Goal: Information Seeking & Learning: Learn about a topic

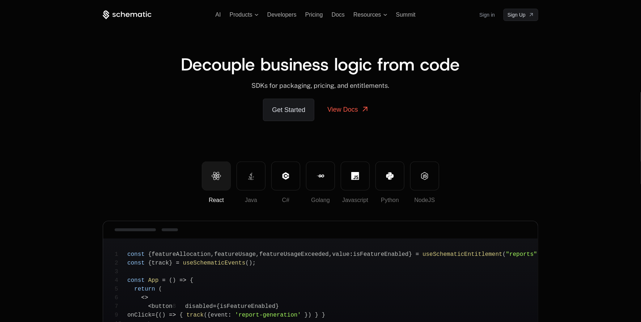
click at [132, 13] on icon at bounding box center [134, 15] width 7 height 4
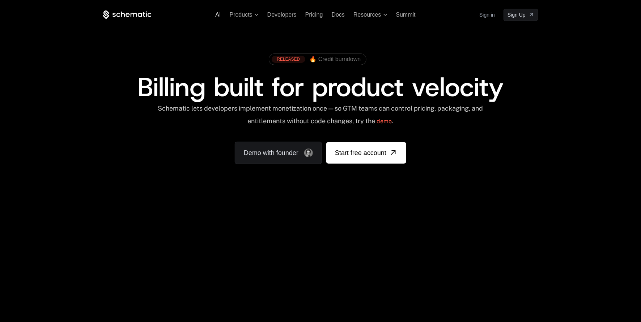
click at [220, 16] on span "AI" at bounding box center [218, 15] width 5 height 6
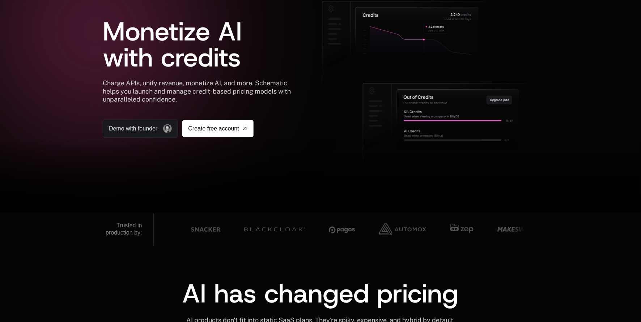
scroll to position [57, 0]
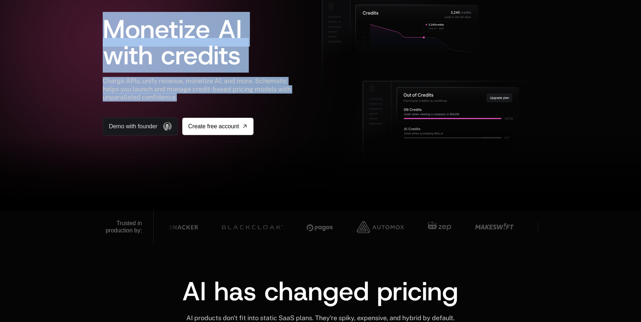
drag, startPoint x: 101, startPoint y: 85, endPoint x: 186, endPoint y: 96, distance: 86.2
click at [186, 96] on div "AI Products Developers Pricing Docs Resources Summit Sign in Sign Up Monetize A…" at bounding box center [320, 77] width 641 height 268
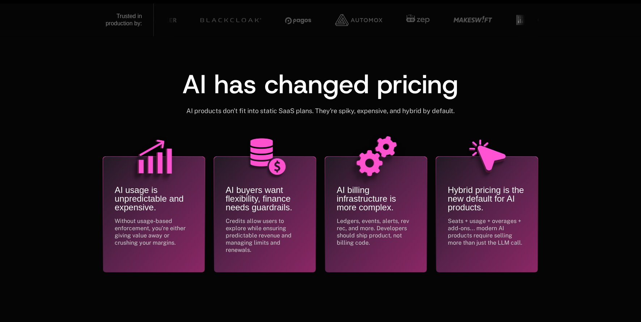
scroll to position [265, 0]
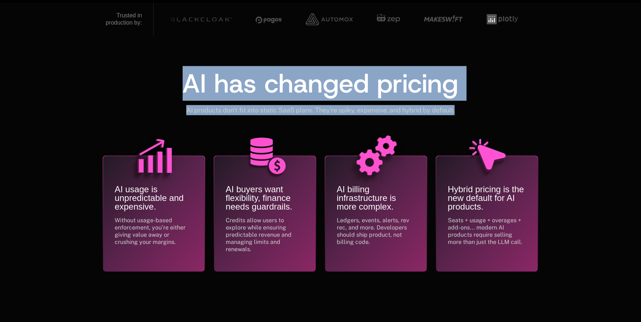
drag, startPoint x: 177, startPoint y: 85, endPoint x: 462, endPoint y: 105, distance: 286.3
click at [462, 105] on div "AI has changed pricing AI products don't fit into static SaaS plans. They're sp…" at bounding box center [321, 93] width 436 height 45
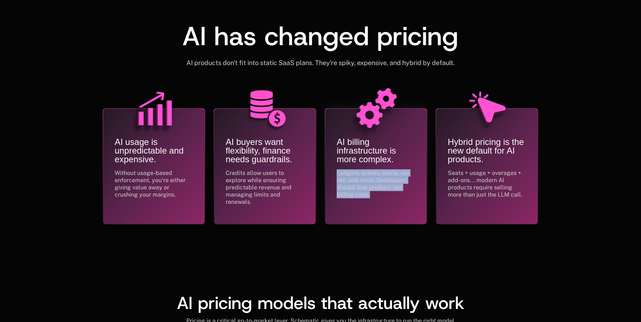
drag, startPoint x: 336, startPoint y: 172, endPoint x: 372, endPoint y: 191, distance: 40.5
click at [372, 191] on div "AI billing infrastructure is more complex. Ledgers, events, alerts, rev rec, an…" at bounding box center [376, 167] width 102 height 116
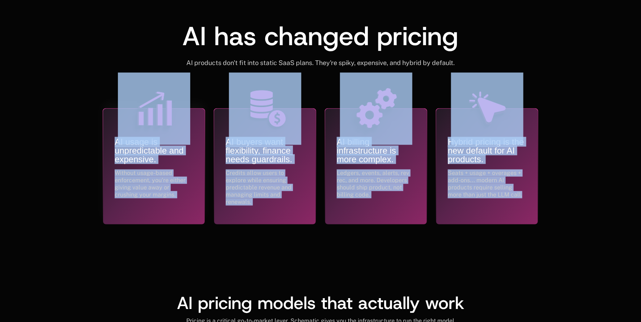
drag, startPoint x: 484, startPoint y: 200, endPoint x: 185, endPoint y: 121, distance: 309.0
click at [185, 121] on div "AI usage is unpredictable and expensive. Without usage-based enforcement, you’r…" at bounding box center [321, 155] width 436 height 140
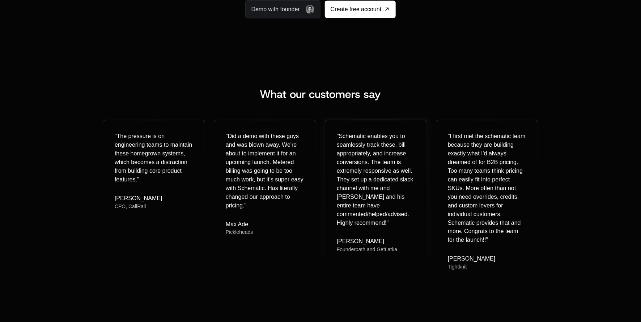
scroll to position [1695, 0]
click at [113, 200] on div "" The pressure is on engineering teams to maintain these homegrown systems, whi…" at bounding box center [154, 170] width 102 height 101
drag, startPoint x: 110, startPoint y: 195, endPoint x: 156, endPoint y: 199, distance: 46.1
click at [156, 199] on div "" The pressure is on engineering teams to maintain these homegrown systems, whi…" at bounding box center [154, 170] width 102 height 101
copy div "[PERSON_NAME]"
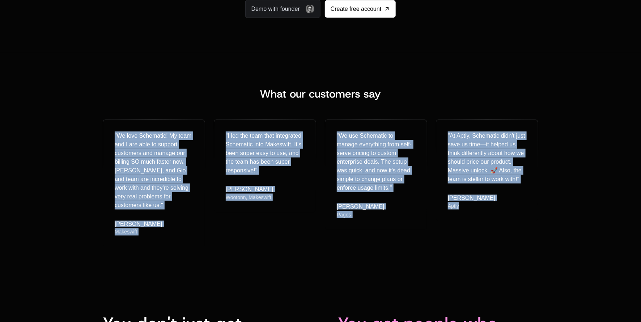
drag, startPoint x: 124, startPoint y: 102, endPoint x: 477, endPoint y: 267, distance: 388.8
click at [477, 267] on div "What our customers say " We love Schematic! My team and I are able to support c…" at bounding box center [320, 167] width 641 height 228
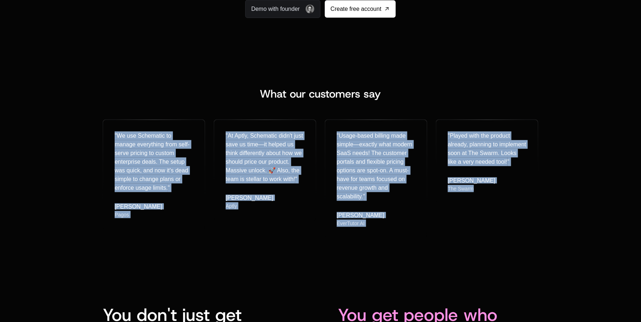
drag, startPoint x: 56, startPoint y: 126, endPoint x: 587, endPoint y: 231, distance: 540.8
click at [589, 231] on div "What our customers say " We use Schematic to manage everything from self-serve …" at bounding box center [320, 162] width 641 height 219
copy div "" We use Schematic to manage everything from self-serve pricing to custom enter…"
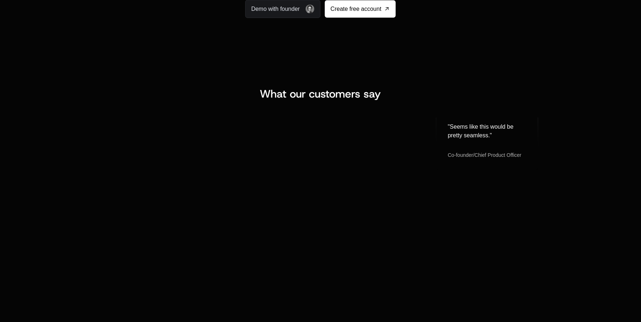
drag, startPoint x: 92, startPoint y: 111, endPoint x: 509, endPoint y: 227, distance: 432.8
click at [509, 227] on div "What our customers say " In SaaS, too many pricing models are trapped underneat…" at bounding box center [320, 179] width 470 height 183
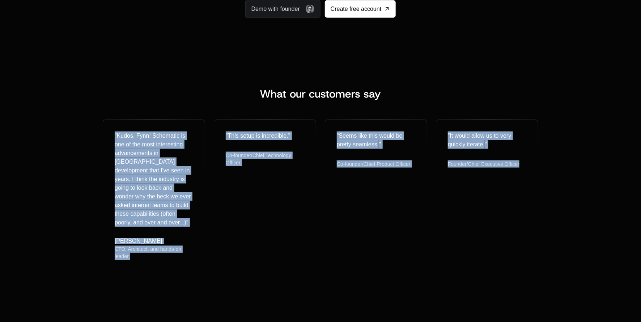
copy div "" Kudos, Fynn! Schematic is one of the most interesting advancements in [GEOGRA…"
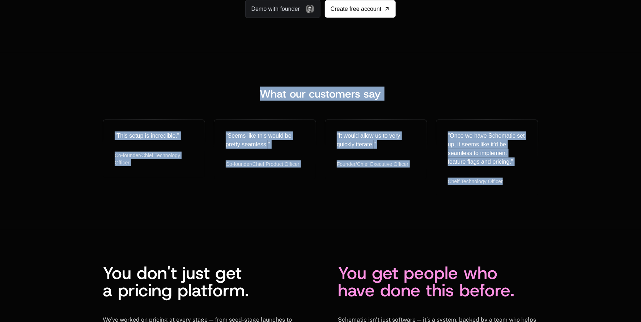
drag, startPoint x: 93, startPoint y: 97, endPoint x: 597, endPoint y: 185, distance: 511.3
click at [597, 185] on div "What our customers say " This setup is incredible. " Co-founder/Chief Technolog…" at bounding box center [320, 141] width 641 height 177
copy div "What our customers say " This setup is incredible. " Co-founder/Chief Technolog…"
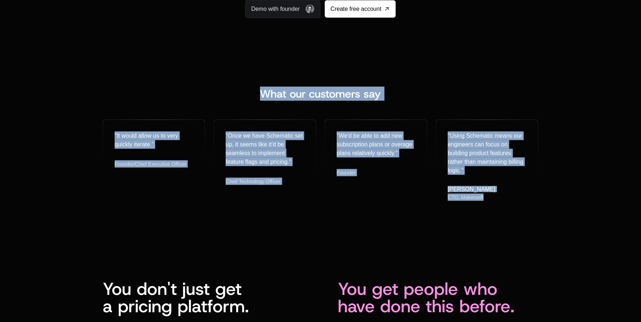
drag, startPoint x: 119, startPoint y: 93, endPoint x: 558, endPoint y: 200, distance: 451.8
click at [558, 200] on div "What our customers say " It would allow us to very quickly iterate. " Founder/C…" at bounding box center [320, 149] width 641 height 193
copy div "What our customers say " It would allow us to very quickly iterate. " Founder/C…"
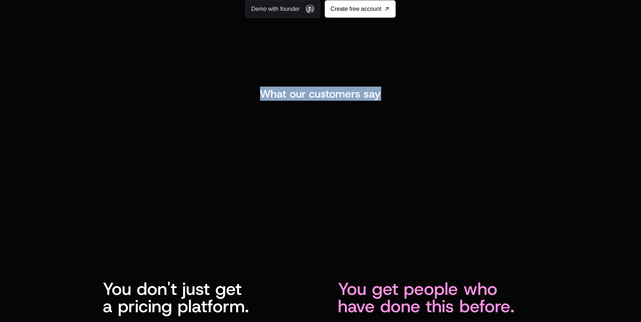
scroll to position [1695, 0]
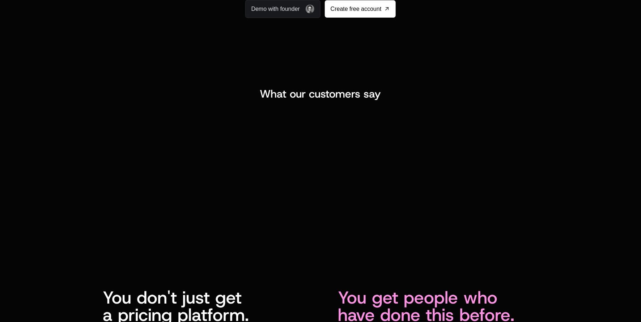
drag, startPoint x: 99, startPoint y: 100, endPoint x: 499, endPoint y: 190, distance: 410.7
click at [499, 190] on div "What our customers say " Using Schematic means our engineers can focus on build…" at bounding box center [320, 154] width 470 height 132
copy div "" Using Schematic means our engineers can focus on building product features ra…"
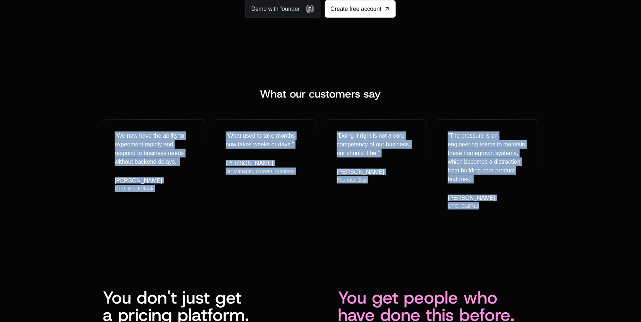
drag, startPoint x: 122, startPoint y: 120, endPoint x: 520, endPoint y: 224, distance: 411.7
click at [520, 224] on div "What our customers say " We now have the ability to experiment rapidly and resp…" at bounding box center [320, 154] width 641 height 202
copy div "" We now have the ability to experiment rapidly and respond to business needs w…"
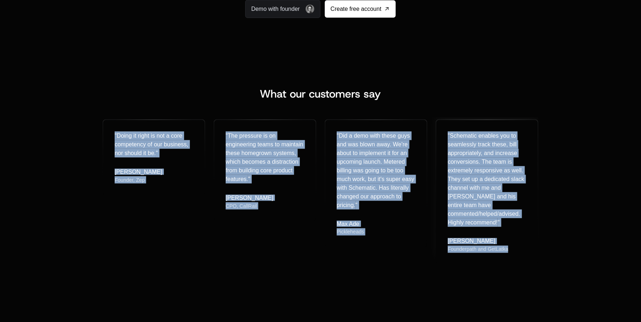
drag, startPoint x: 85, startPoint y: 118, endPoint x: 514, endPoint y: 249, distance: 448.7
click at [514, 249] on div "What our customers say " Doing it right is not a core competency of our busines…" at bounding box center [320, 176] width 470 height 176
copy div "" Doing it right is not a core competency of our business, nor should it be. " …"
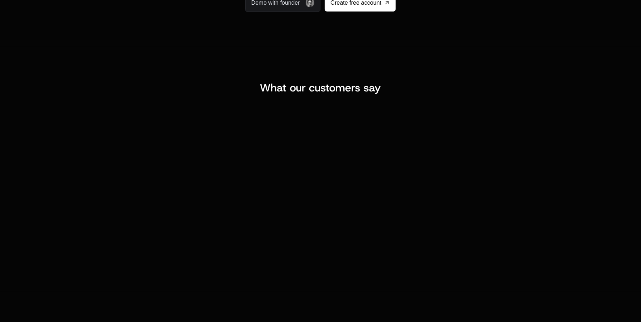
click at [299, 78] on div "What our customers say " Doing it right is not a core competency of our busines…" at bounding box center [320, 169] width 641 height 245
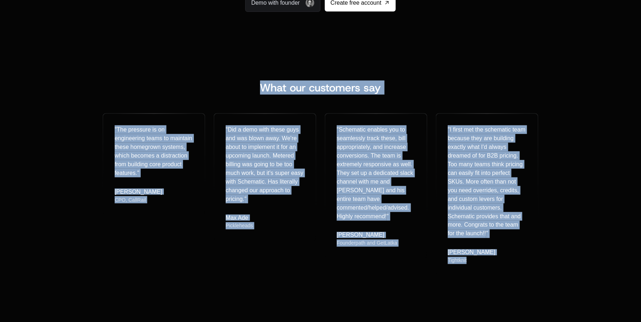
drag, startPoint x: 133, startPoint y: 74, endPoint x: 515, endPoint y: 278, distance: 432.4
click at [515, 278] on div "What our customers say " The pressure is on engineering teams to maintain these…" at bounding box center [320, 178] width 641 height 263
copy div "What our customers say " The pressure is on engineering teams to maintain these…"
